Goal: Communication & Community: Answer question/provide support

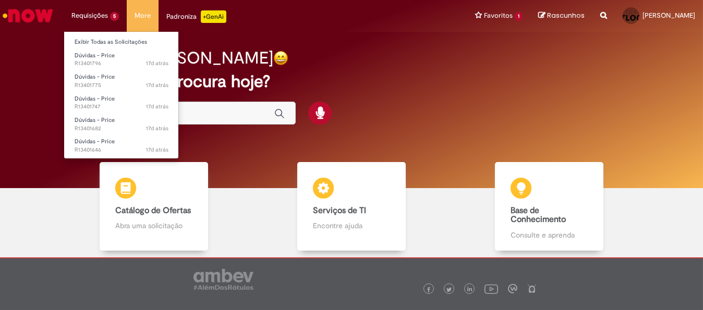
click at [89, 17] on li "Requisições 5 Exibir Todas as Solicitações Dúvidas - Price 17d atrás 17 dias at…" at bounding box center [95, 15] width 63 height 31
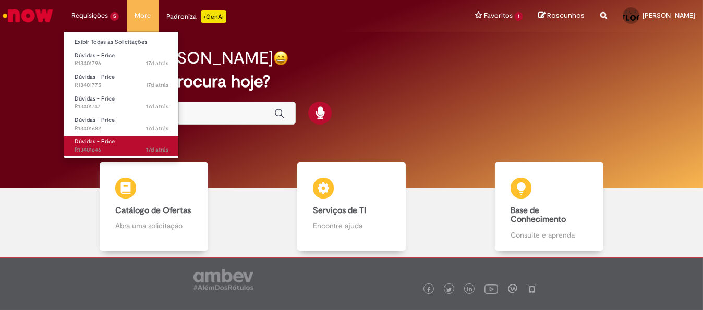
click at [117, 146] on span "17d atrás 17 dias atrás R13401646" at bounding box center [122, 150] width 94 height 8
click at [132, 147] on span "17d atrás 17 dias atrás R13401646" at bounding box center [122, 150] width 94 height 8
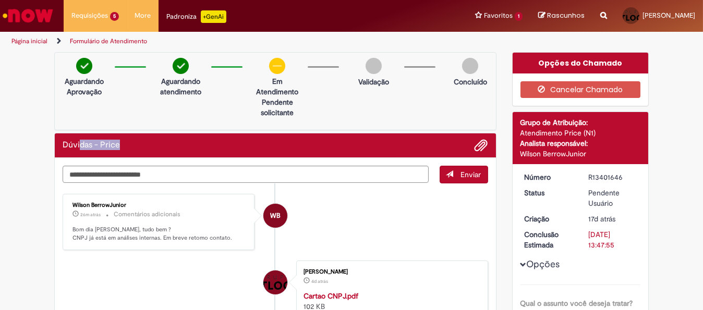
drag, startPoint x: 77, startPoint y: 156, endPoint x: 189, endPoint y: 160, distance: 112.1
click at [350, 219] on li "WB Wilson BerrowJunior 26m atrás 26 minutos atrás Comentários adicionais Bom di…" at bounding box center [275, 222] width 425 height 57
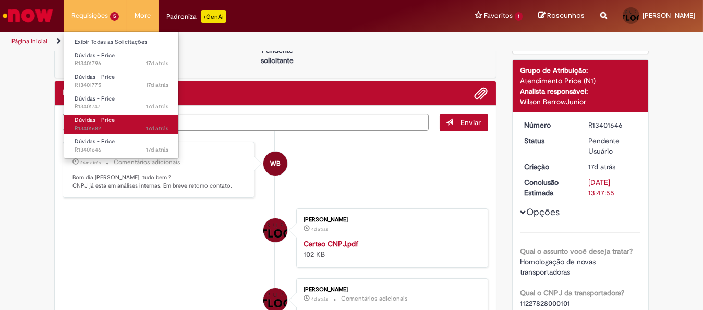
click at [113, 125] on span "17d atrás 17 dias atrás R13401682" at bounding box center [122, 129] width 94 height 8
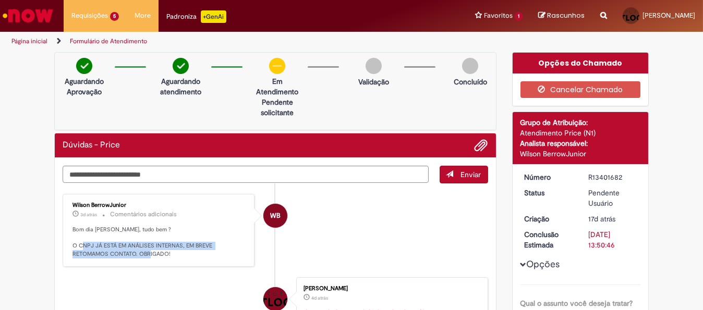
drag, startPoint x: 96, startPoint y: 243, endPoint x: 181, endPoint y: 249, distance: 84.6
click at [181, 249] on p "Bom dia [PERSON_NAME], tudo bem ? O CNPJ JÁ ESTÁ EM ANÁLISES INTERNAS, EM BREVE…" at bounding box center [159, 242] width 174 height 33
click at [185, 174] on textarea "Digite sua mensagem aqui..." at bounding box center [246, 174] width 366 height 17
click at [177, 179] on textarea "Digite sua mensagem aqui..." at bounding box center [246, 174] width 366 height 17
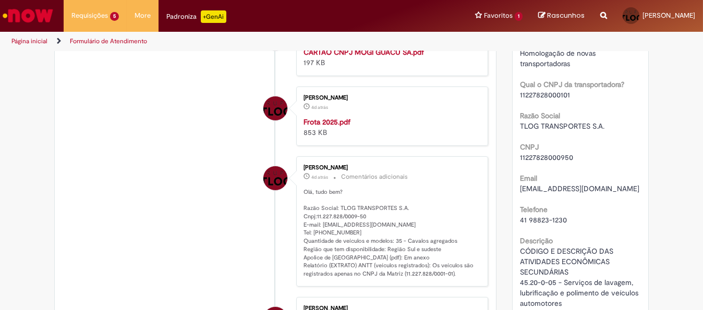
scroll to position [52, 0]
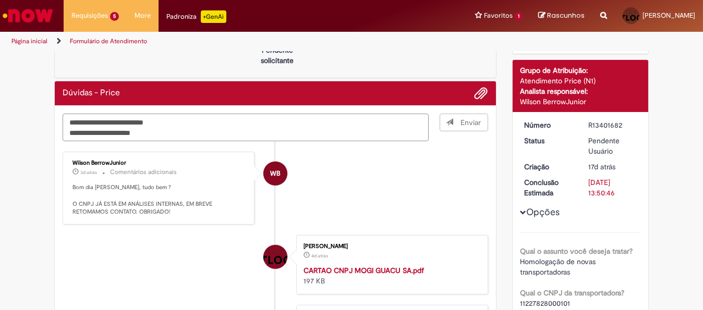
type textarea "**********"
click at [453, 119] on span "Enviar" at bounding box center [464, 128] width 48 height 28
click at [349, 128] on textarea "**********" at bounding box center [246, 128] width 366 height 28
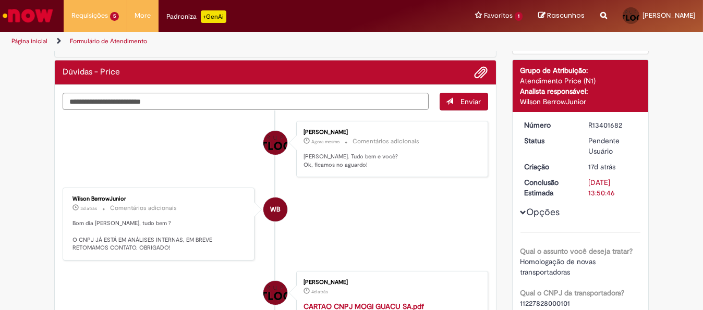
drag, startPoint x: 481, startPoint y: 118, endPoint x: 469, endPoint y: 119, distance: 12.0
click at [477, 110] on div "Enviar [PERSON_NAME] Agora mesmo Agora mesmo Comentários adicionais [PERSON_NAM…" at bounding box center [275, 102] width 425 height 18
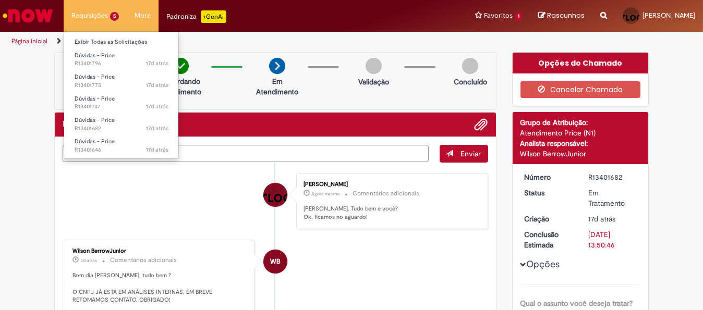
click at [88, 18] on li "Requisições 5 Exibir Todas as Solicitações Dúvidas - Price 17d atrás 17 dias at…" at bounding box center [95, 15] width 63 height 31
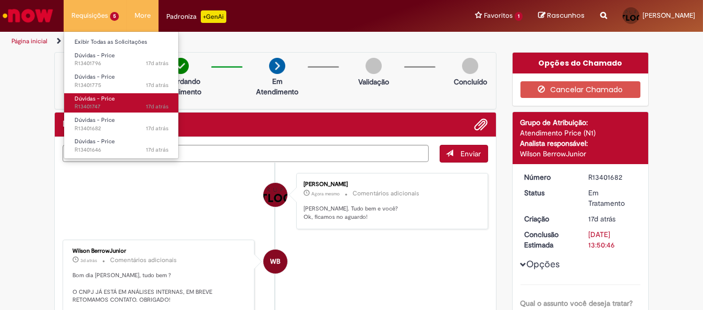
click at [115, 94] on link "Dúvidas - Price 17d atrás 17 dias atrás R13401747" at bounding box center [121, 102] width 115 height 19
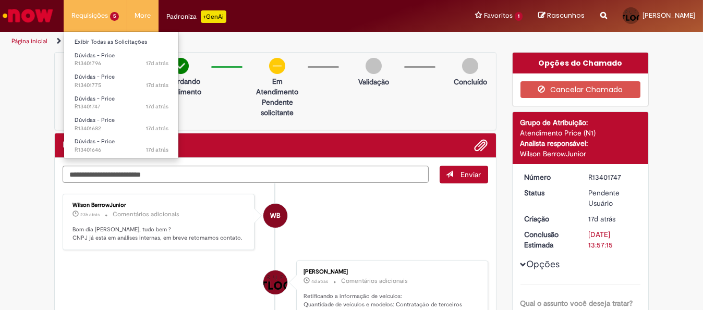
click at [96, 17] on li "Requisições 5 Exibir Todas as Solicitações Dúvidas - Price 17d atrás 17 dias at…" at bounding box center [95, 15] width 63 height 31
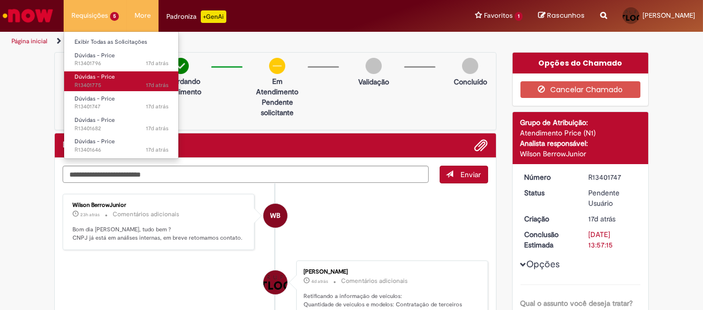
click at [96, 75] on span "Dúvidas - Price" at bounding box center [95, 77] width 40 height 8
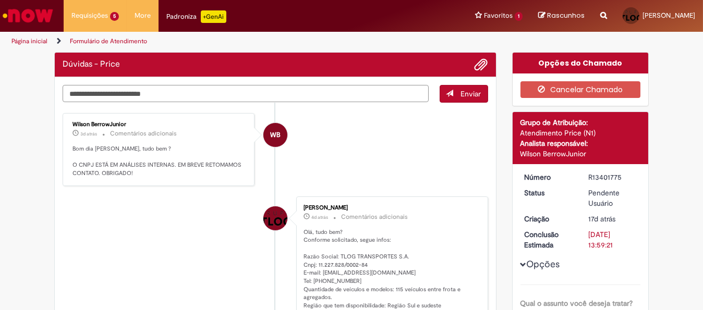
click at [132, 94] on textarea "Digite sua mensagem aqui..." at bounding box center [246, 93] width 366 height 17
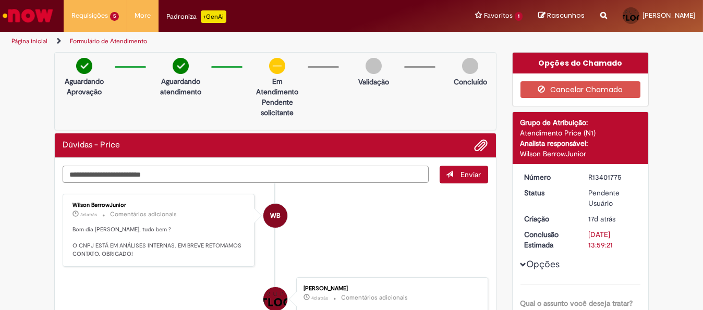
paste textarea "**********"
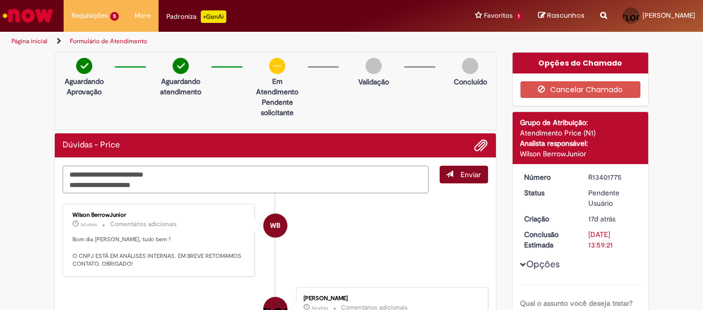
type textarea "**********"
click at [465, 174] on span "Enviar" at bounding box center [471, 174] width 20 height 9
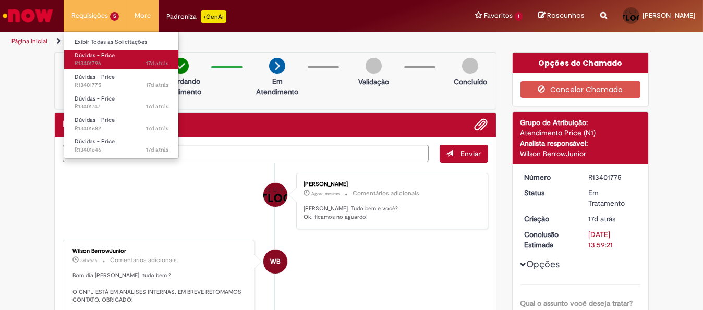
click at [96, 63] on span "17d atrás 17 dias atrás R13401796" at bounding box center [122, 63] width 94 height 8
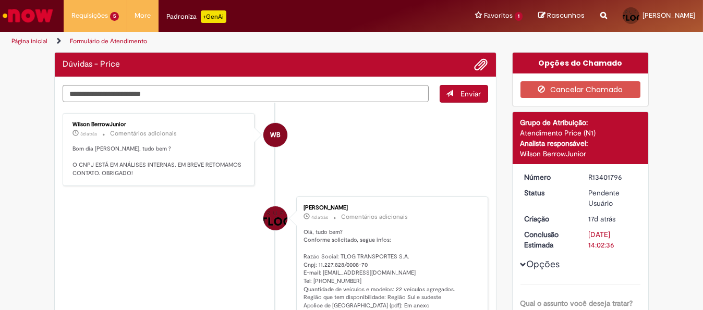
click at [170, 264] on li "[PERSON_NAME] 4d atrás 4 dias atrás Comentários adicionais Olá, tudo bem? Confo…" at bounding box center [275, 265] width 425 height 139
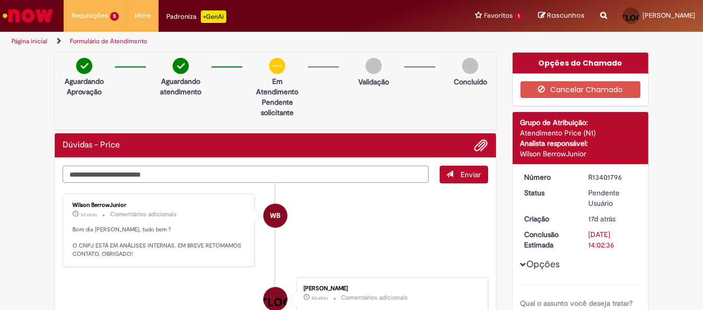
click at [150, 173] on textarea "Digite sua mensagem aqui..." at bounding box center [246, 174] width 366 height 17
paste textarea "**********"
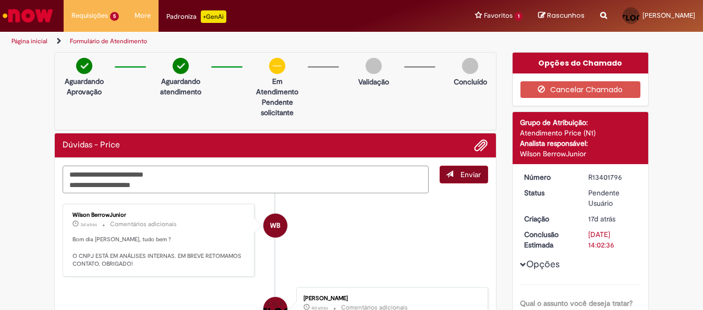
type textarea "**********"
click at [446, 174] on span "submit" at bounding box center [449, 173] width 7 height 7
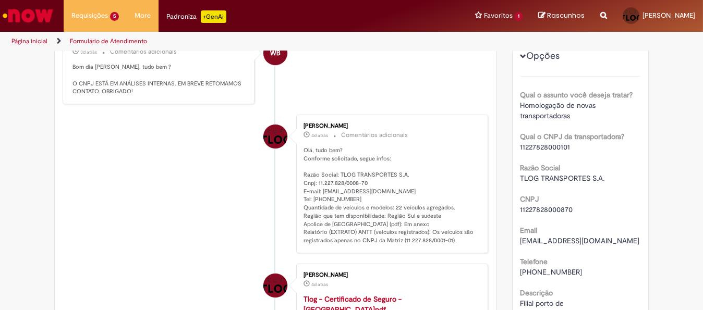
scroll to position [261, 0]
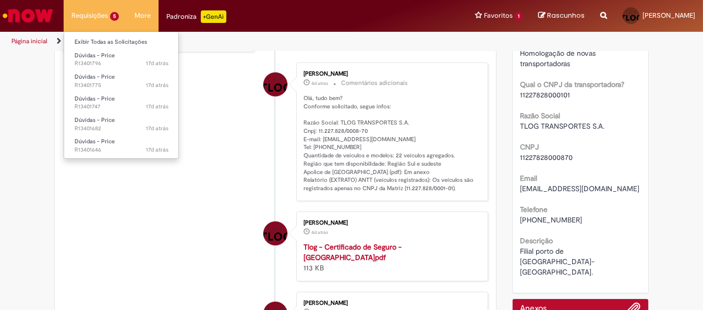
click at [96, 14] on li "Requisições 5 Exibir Todas as Solicitações Dúvidas - Price 17d atrás 17 dias at…" at bounding box center [95, 15] width 63 height 31
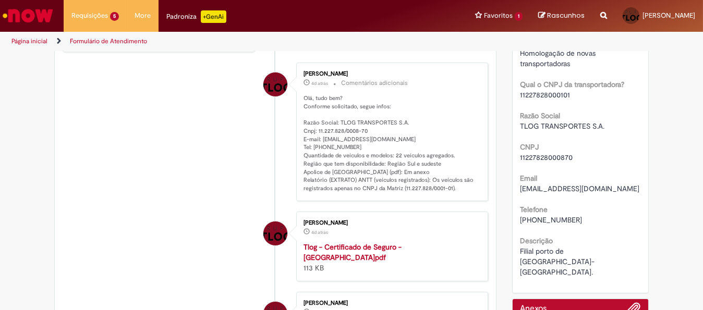
scroll to position [0, 0]
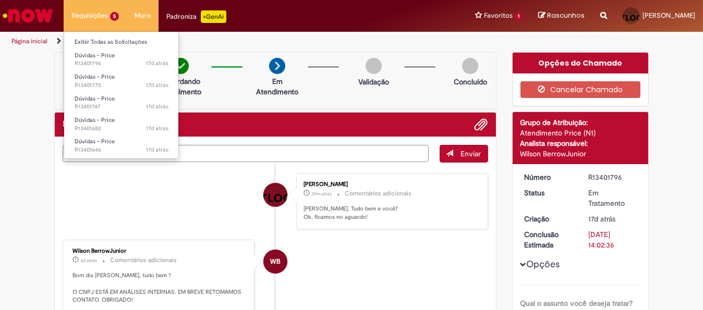
click at [88, 18] on li "Requisições 5 Exibir Todas as Solicitações Dúvidas - Price 17d atrás 17 dias at…" at bounding box center [95, 15] width 63 height 31
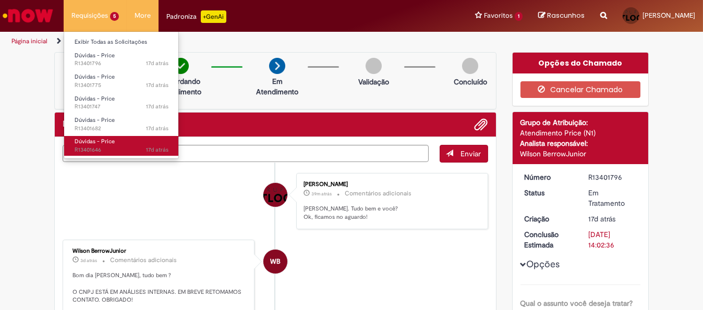
click at [87, 146] on span "17d atrás 17 dias atrás R13401646" at bounding box center [122, 150] width 94 height 8
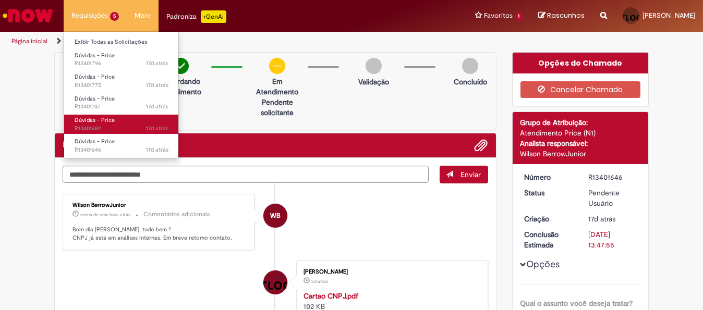
click at [113, 132] on span "17d atrás 17 dias atrás R13401682" at bounding box center [122, 129] width 94 height 8
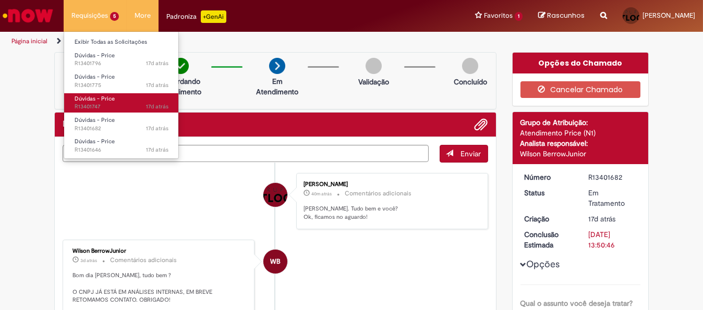
click at [104, 102] on link "Dúvidas - Price 17d atrás 17 dias atrás R13401747" at bounding box center [121, 102] width 115 height 19
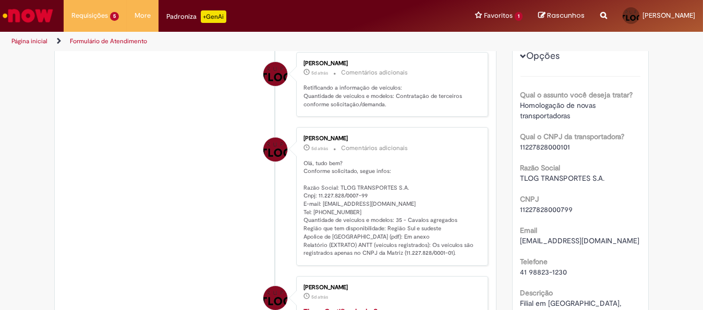
scroll to position [313, 0]
